Goal: Navigation & Orientation: Find specific page/section

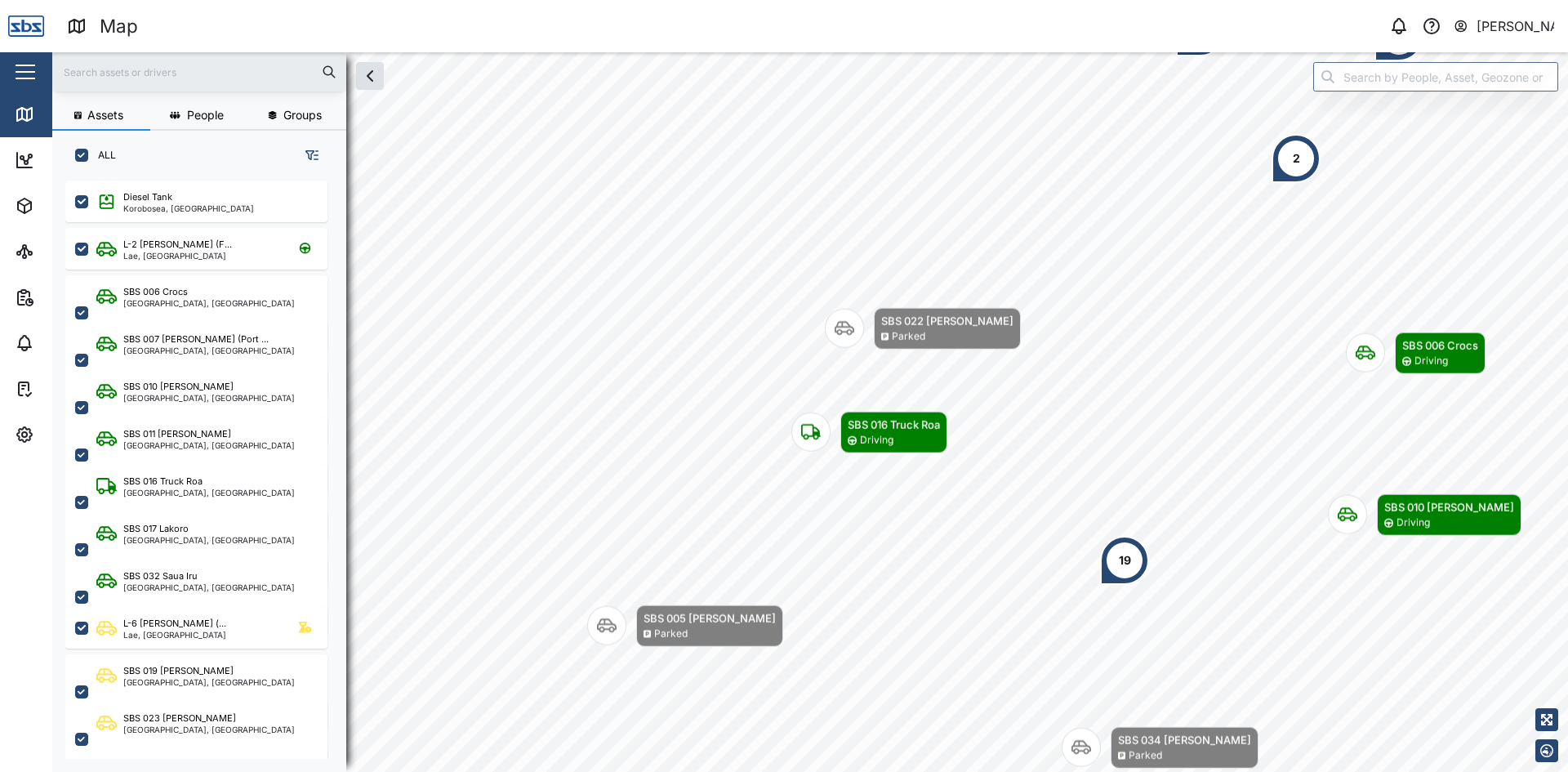
scroll to position [571, 255]
